Goal: Task Accomplishment & Management: Manage account settings

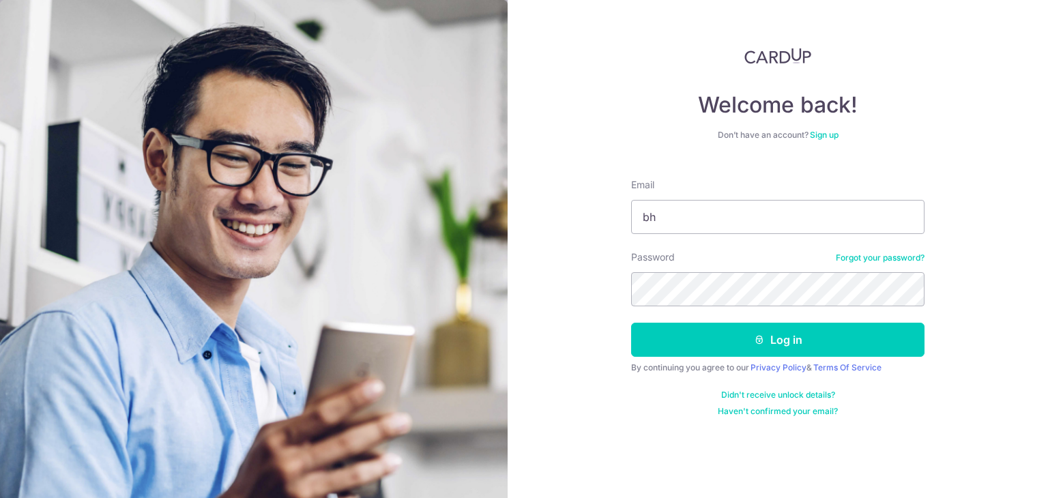
type input "b"
type input "[EMAIL_ADDRESS][PERSON_NAME][DOMAIN_NAME]"
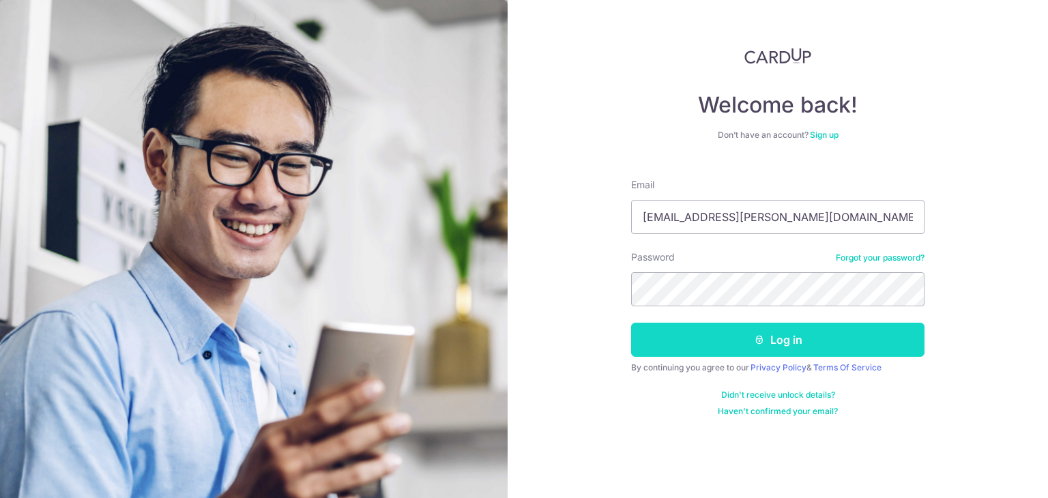
click at [661, 341] on button "Log in" at bounding box center [777, 340] width 293 height 34
